Goal: Communication & Community: Answer question/provide support

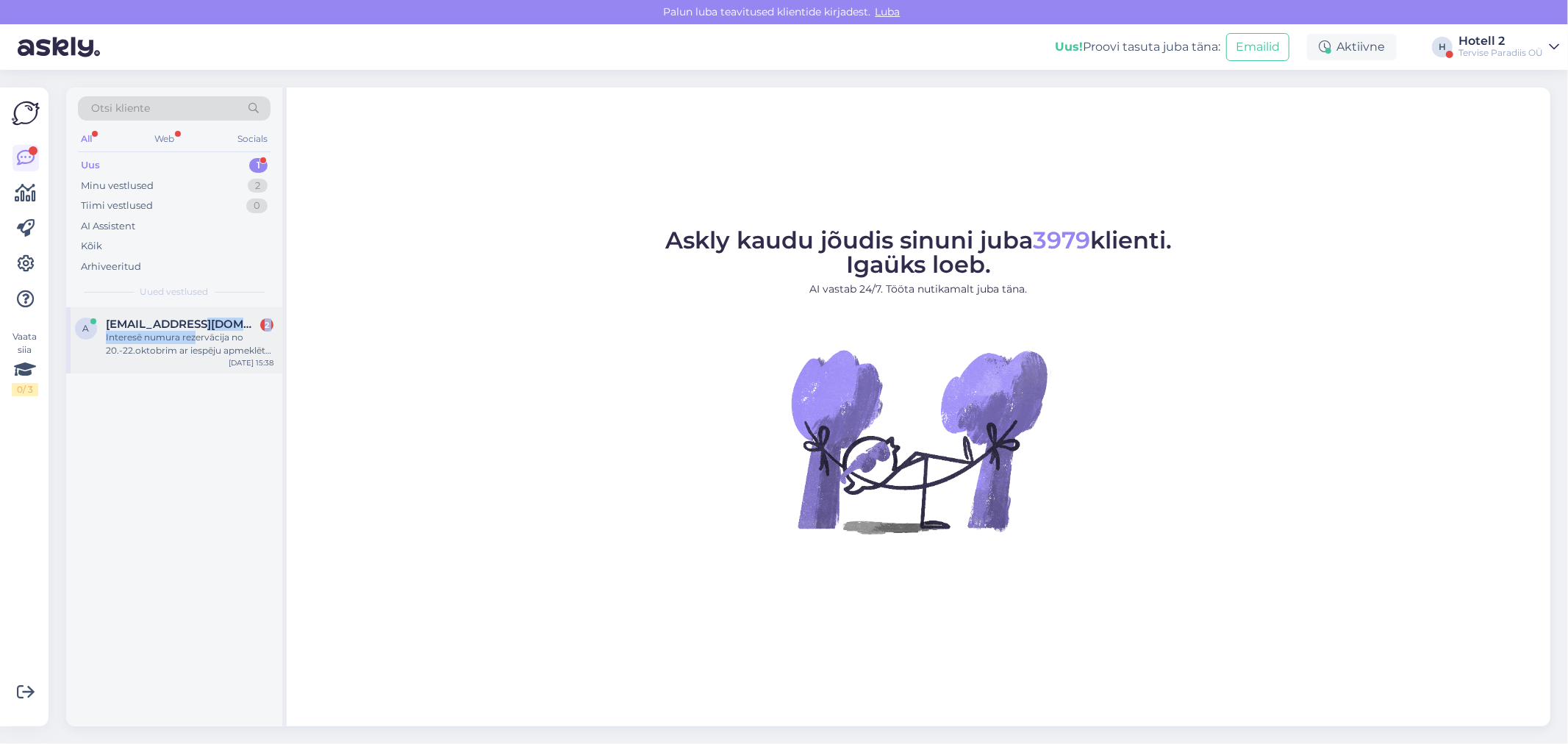
click at [194, 329] on div "[EMAIL_ADDRESS][DOMAIN_NAME] 2 Interesē numura rezervācija no 20.-22.oktobrim a…" at bounding box center [190, 337] width 167 height 39
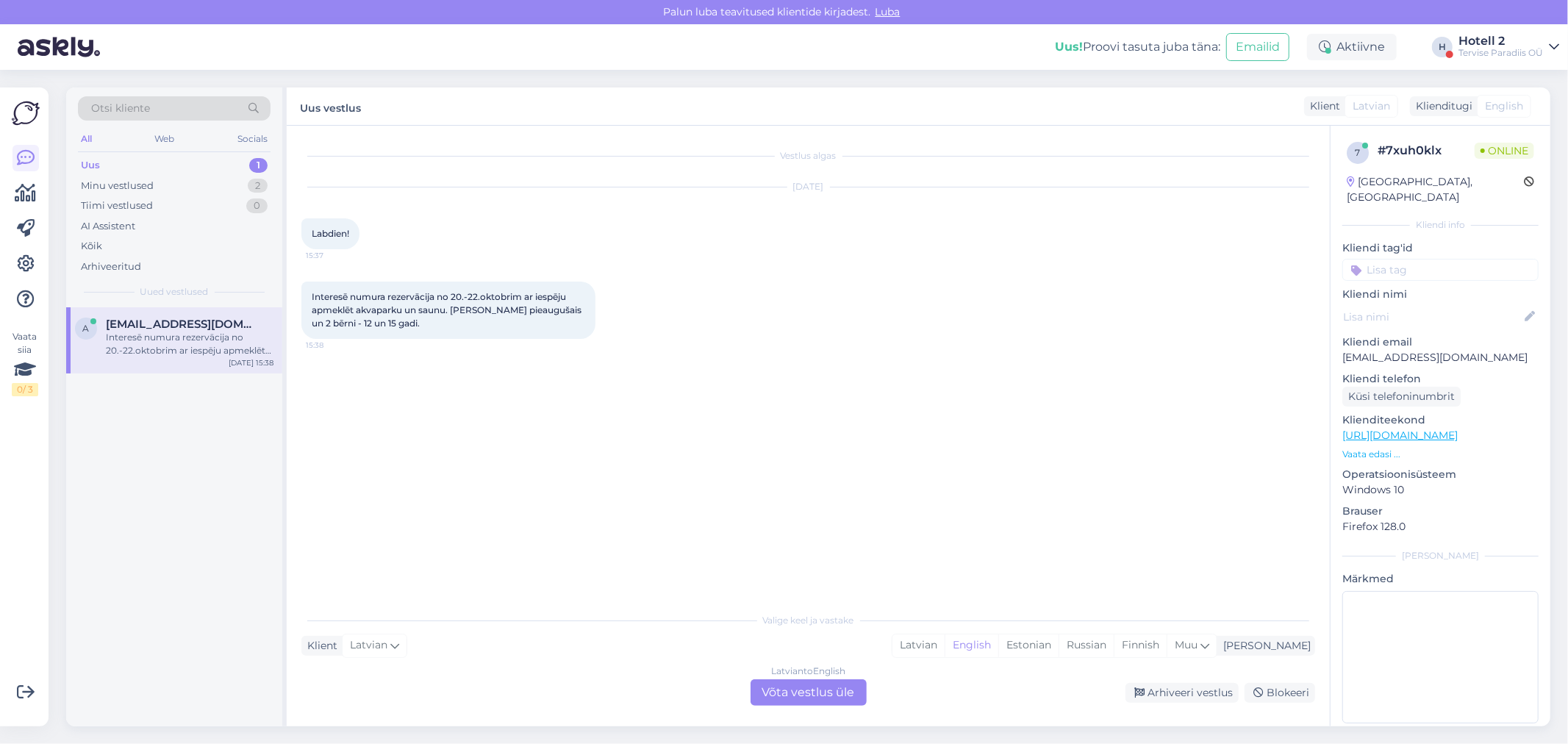
click at [810, 696] on div "Latvian to English Võta vestlus üle" at bounding box center [808, 692] width 116 height 27
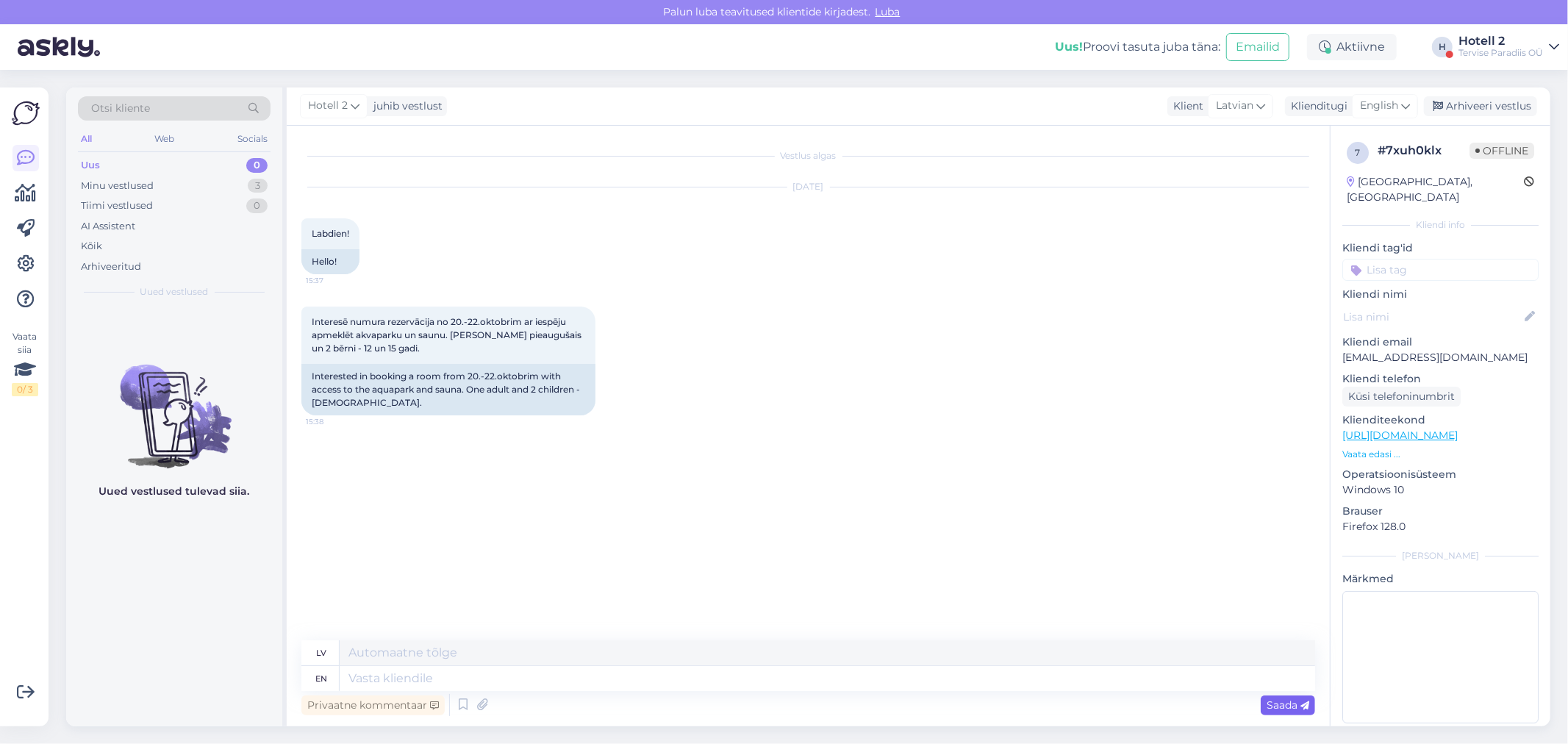
click at [1301, 705] on icon at bounding box center [1305, 705] width 9 height 9
click at [378, 685] on textarea at bounding box center [827, 678] width 976 height 25
type textarea "Hello!"
type textarea "Sveiki"
type textarea "Hello!"
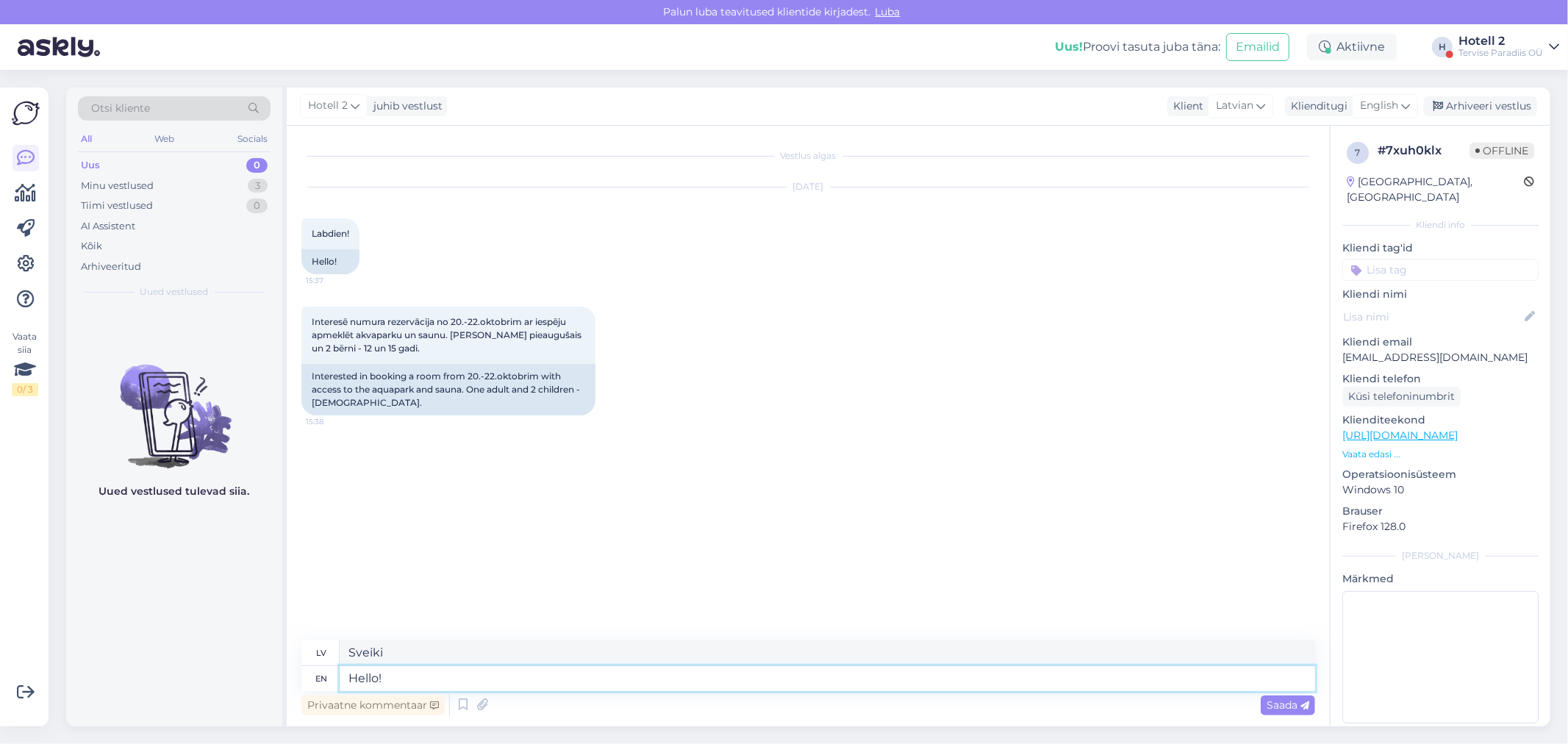
type textarea "Sveiki!"
type textarea "Hello! We"
type textarea "Sveiki! Mēs"
type textarea "Hello! We can"
type textarea "Sveiki! Mēs varam"
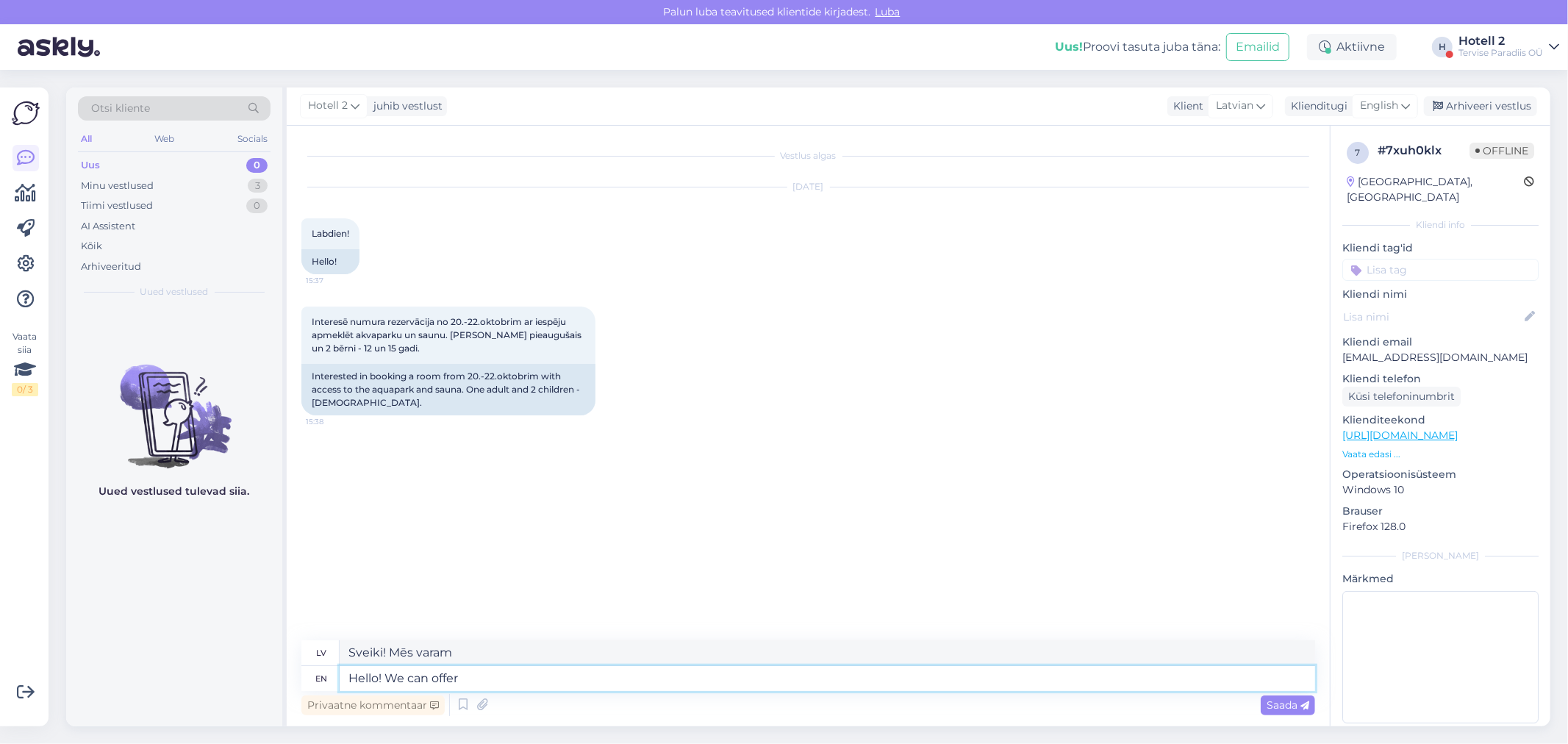
type textarea "Hello! We can offer"
type textarea "Sveiki! Mēs varam piedāvāt"
type textarea "Hello! We can offer you a"
type textarea "Sveiki! Mēs varam jums piedāvāt"
type textarea "Hello! We can offer you a family"
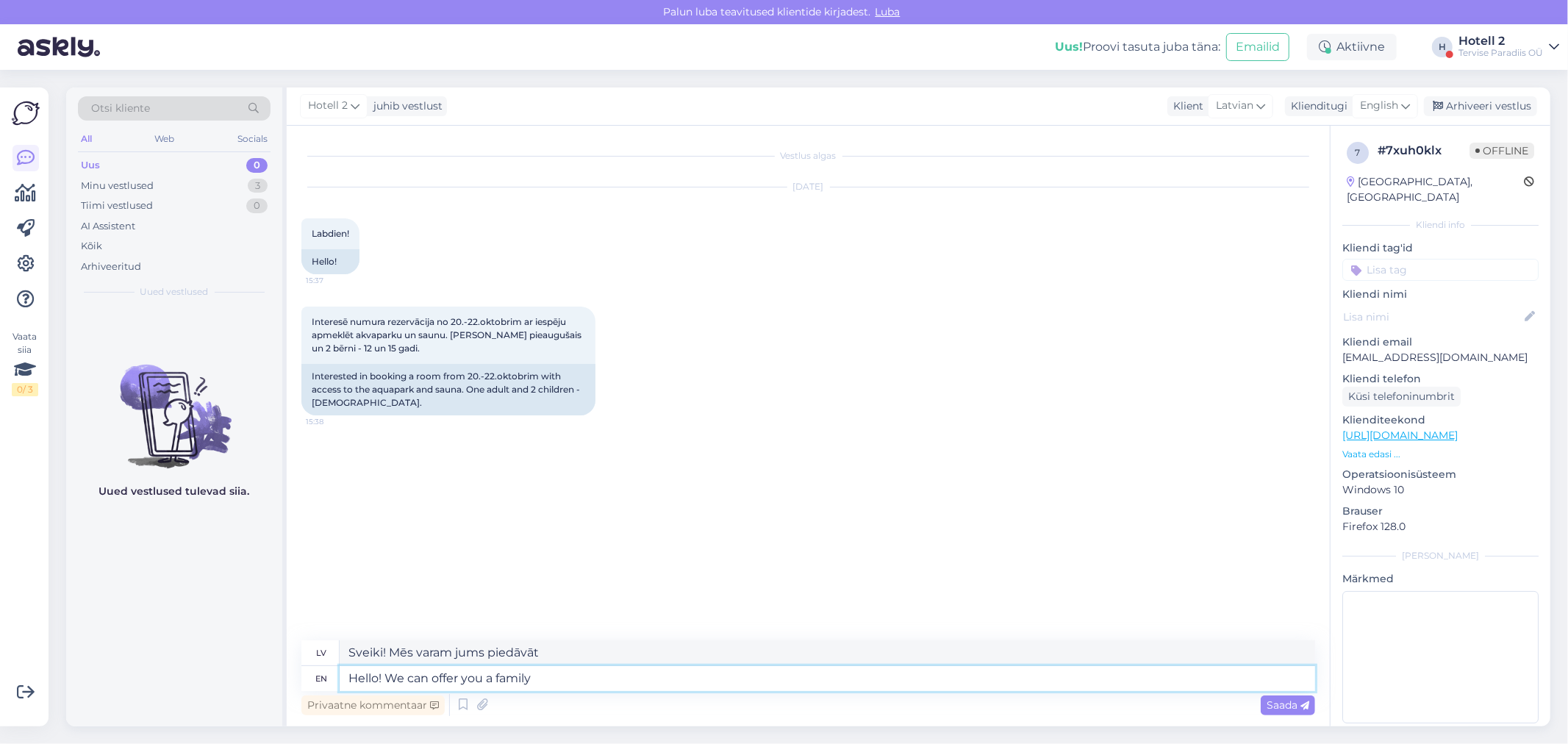
type textarea "Sveiki! Mēs varam jums piedāvāt ģimeni"
type textarea "Hello! We can offer you a family room for"
type textarea "Sveiki! Mēs varam jums piedāvāt ģimenes numuru"
type textarea "Hello! We can offer you a family room for 2 n"
type textarea "Sveiki! Mēs varam jums piedāvāt ģimenes numuru diviem."
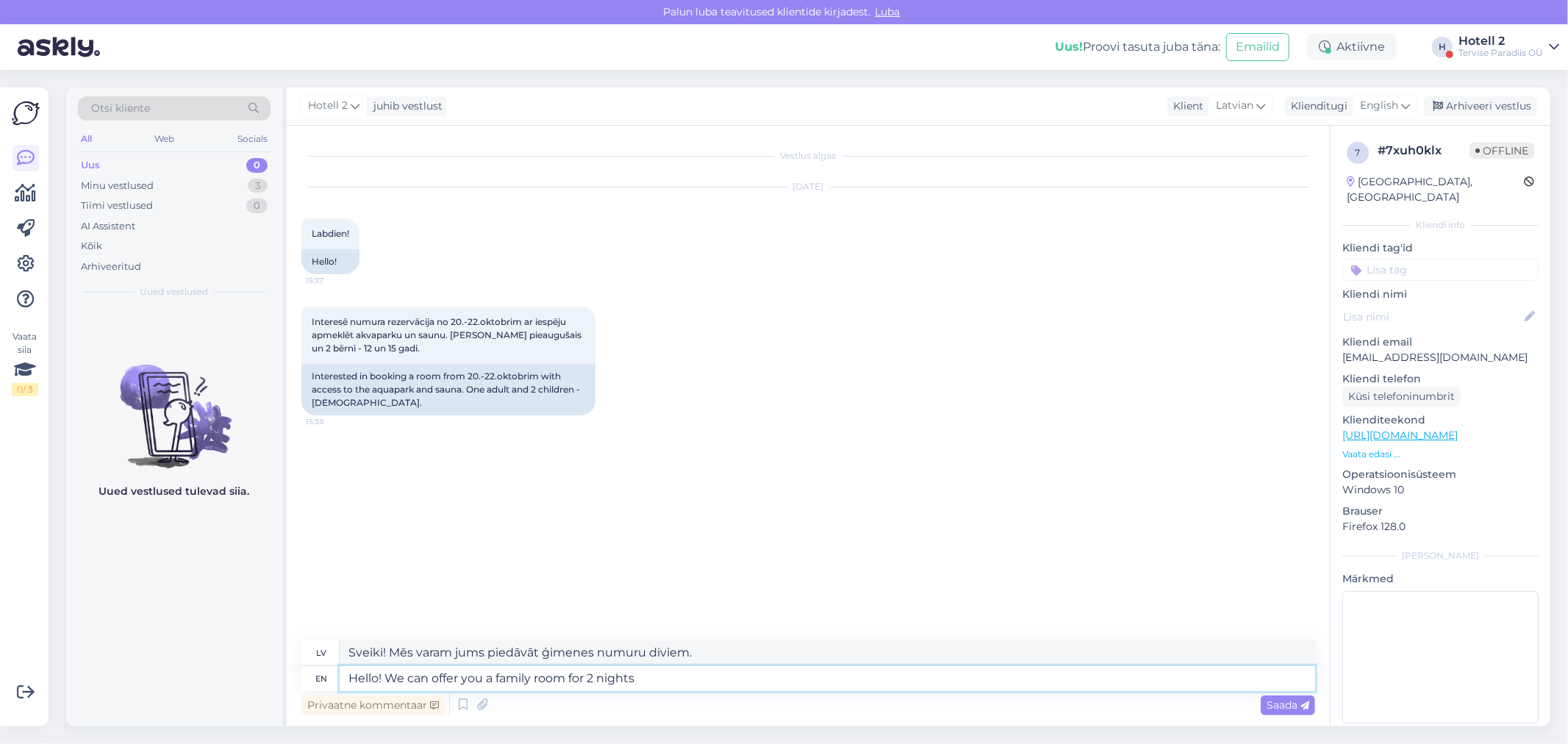
type textarea "Hello! We can offer you a family room for 2 nights"
type textarea "Sveiki! Mēs varam jums piedāvāt ģimenes numuru uz 2 naktīm."
type textarea "Hello! We can offer you a family room for 2 nights for"
type textarea "Sveiki! Mēs varam jums piedāvāt ģimenes numuru uz 2 naktīm"
type textarea "Hello! We can offer you a family room for 2 nights for 654€"
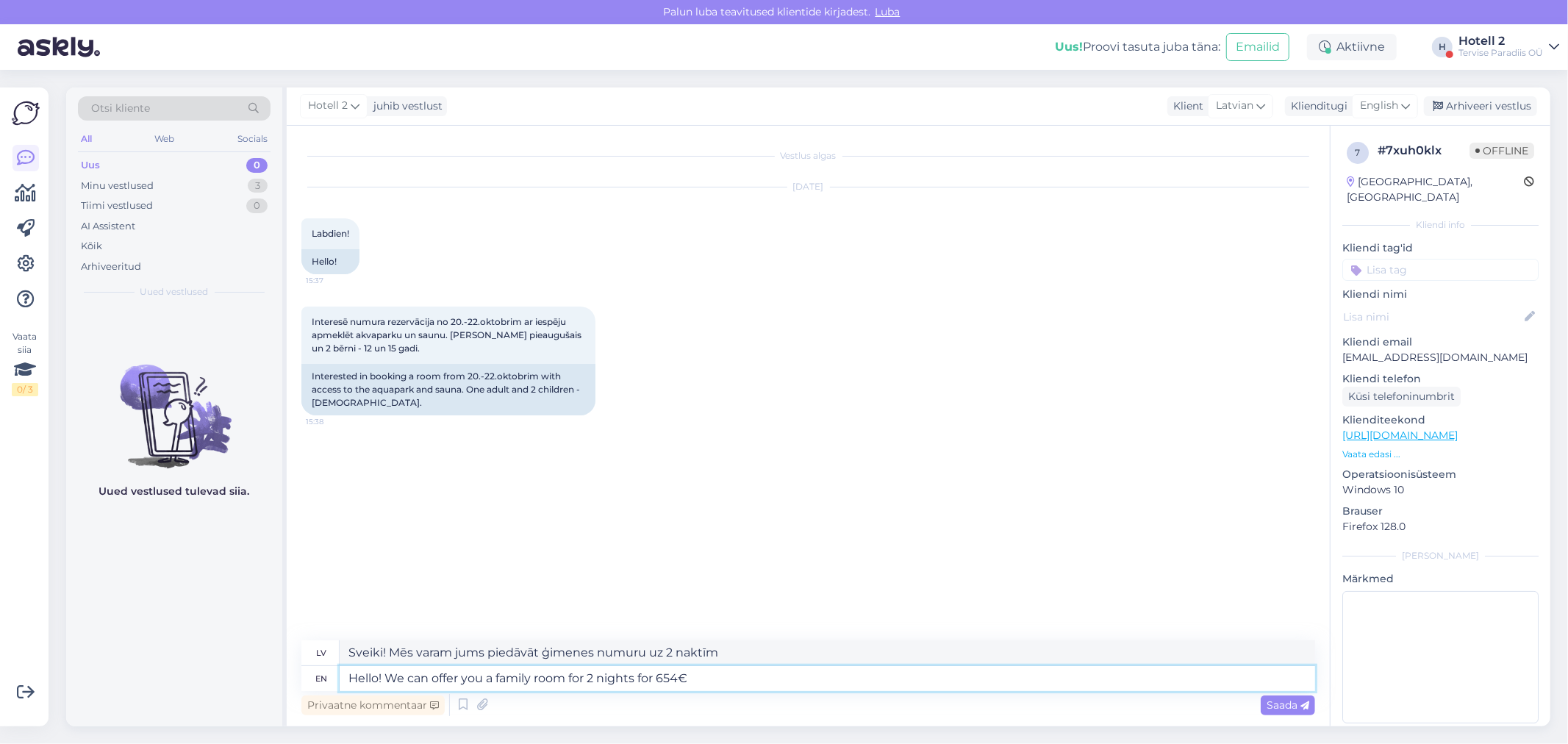
type textarea "Sveiki! Mēs varam jums piedāvāt ģimenes numuru uz 2 naktīm par 654 €."
type textarea "Hello! We can offer you a family room for 2 nights for 654€."
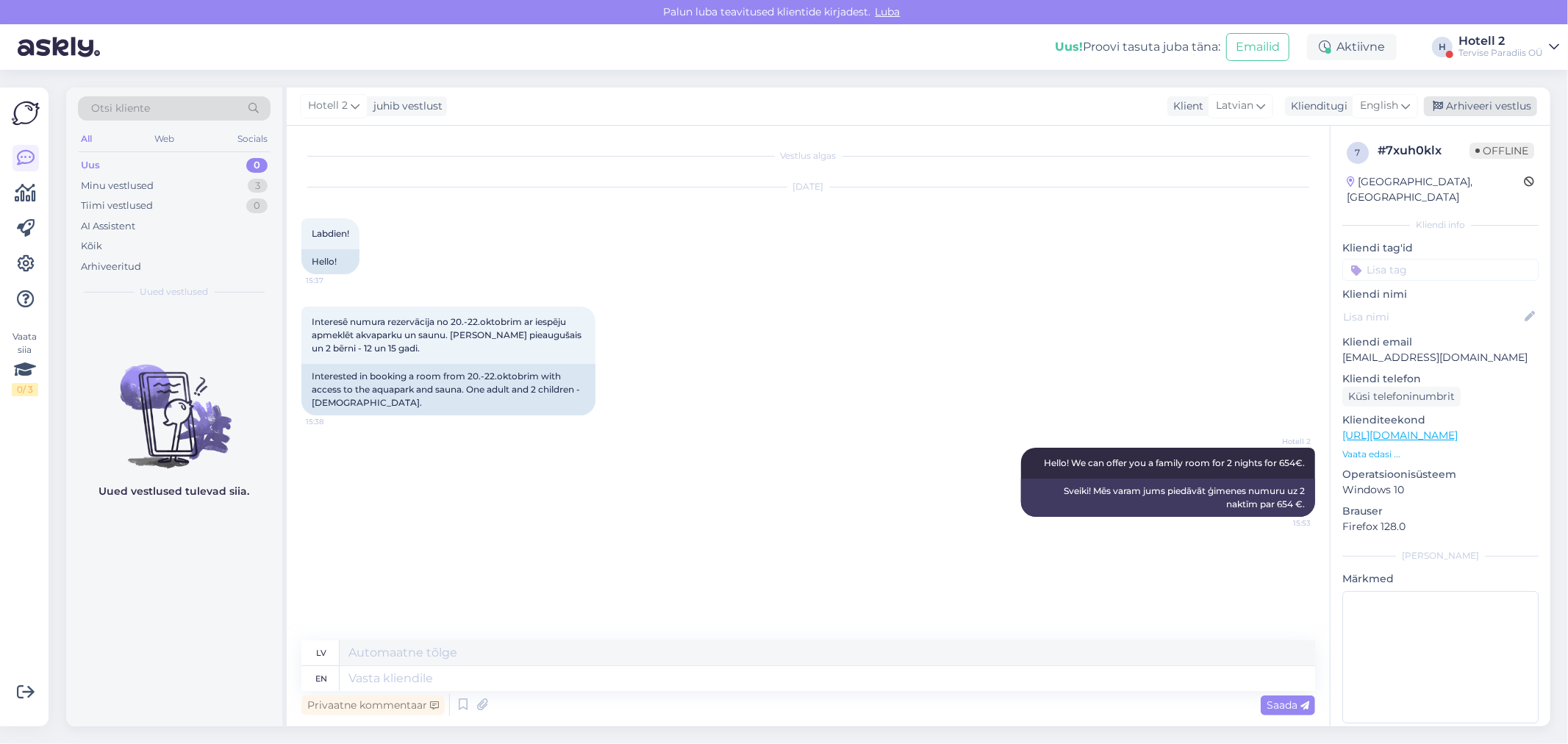
click at [1453, 101] on div "Arhiveeri vestlus" at bounding box center [1480, 106] width 113 height 20
